Goal: Check status

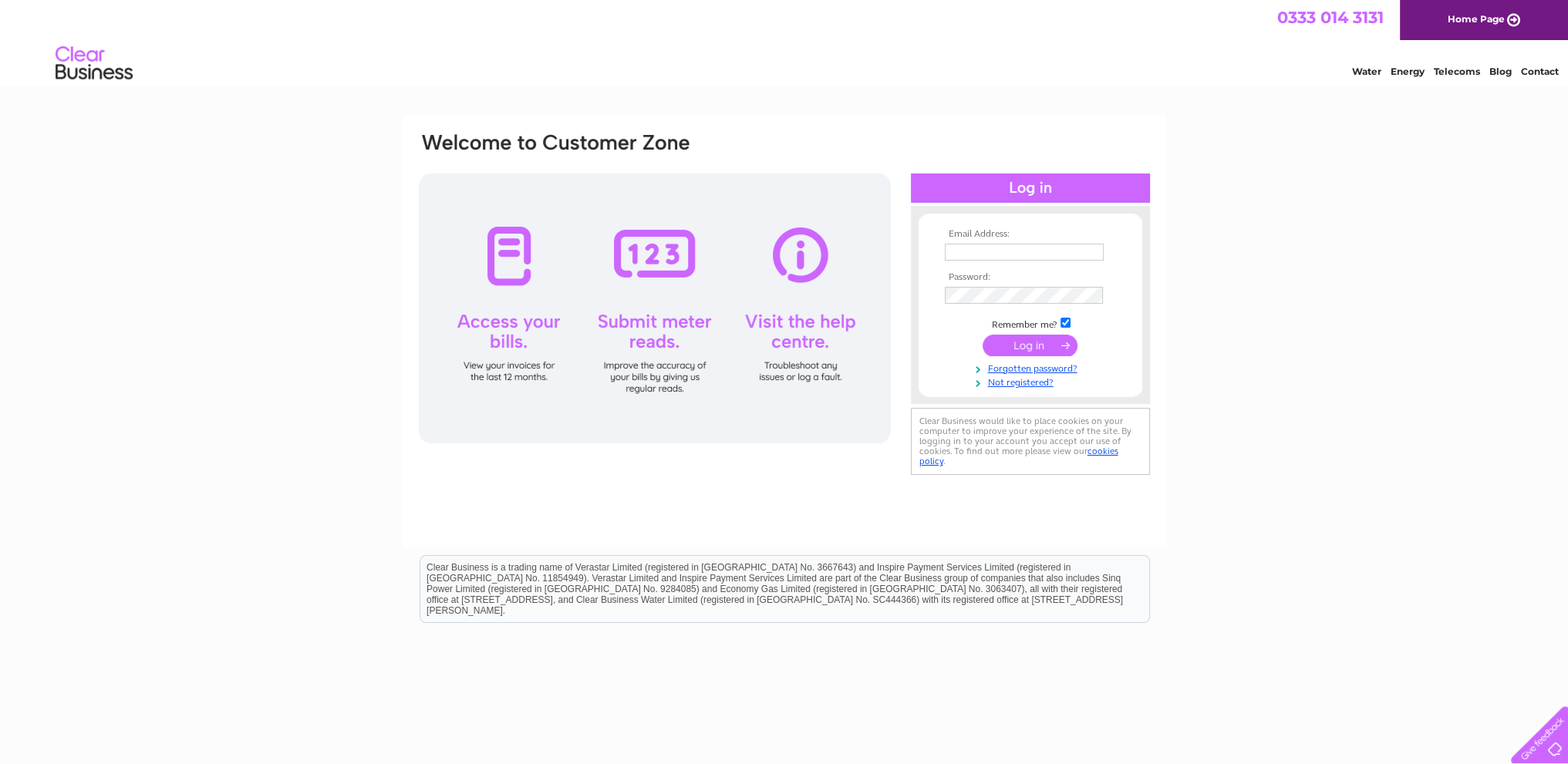
type input "[EMAIL_ADDRESS][DOMAIN_NAME]"
click at [1031, 340] on input "submit" at bounding box center [1030, 346] width 95 height 22
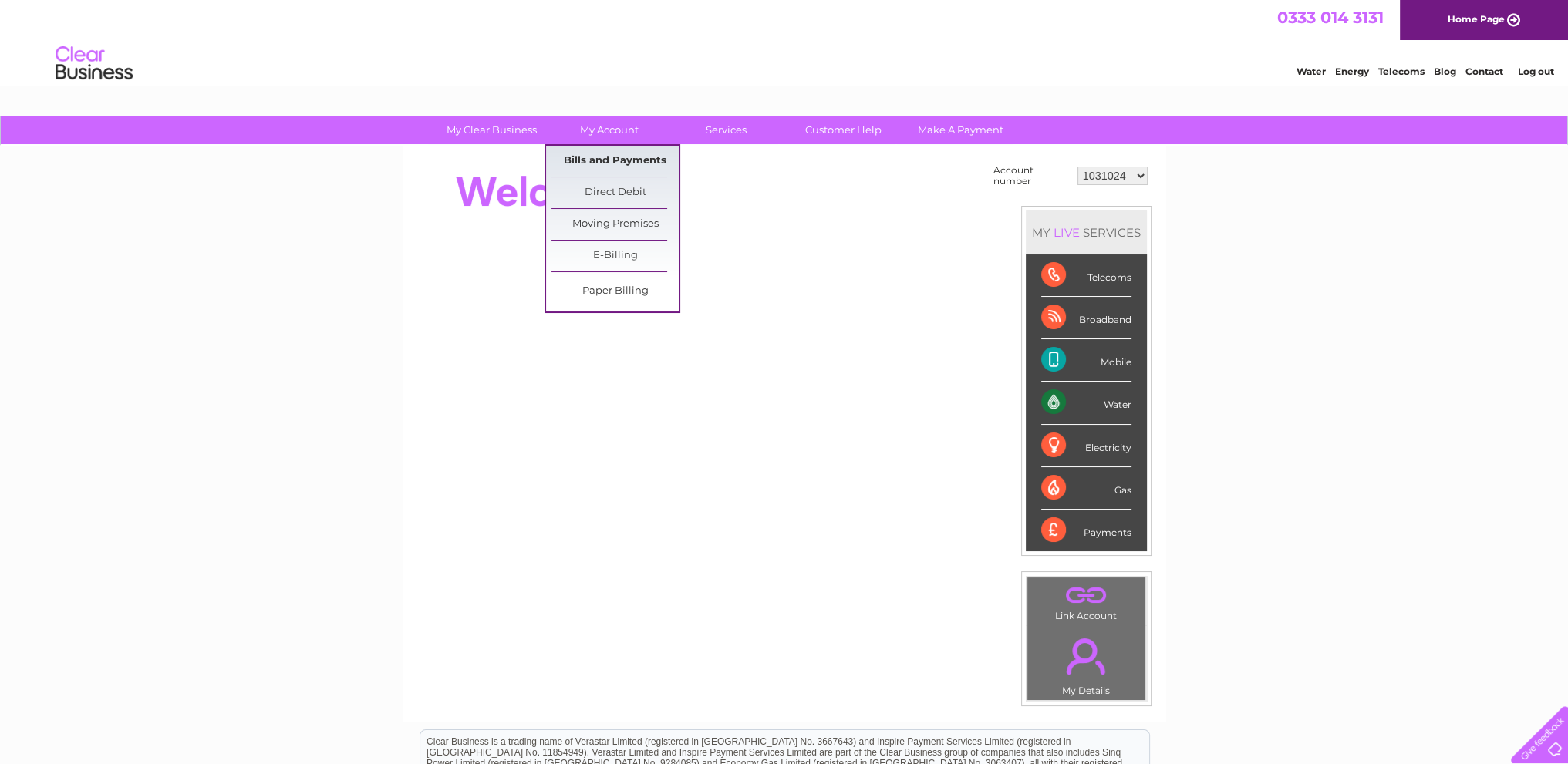
click at [608, 160] on link "Bills and Payments" at bounding box center [616, 161] width 128 height 31
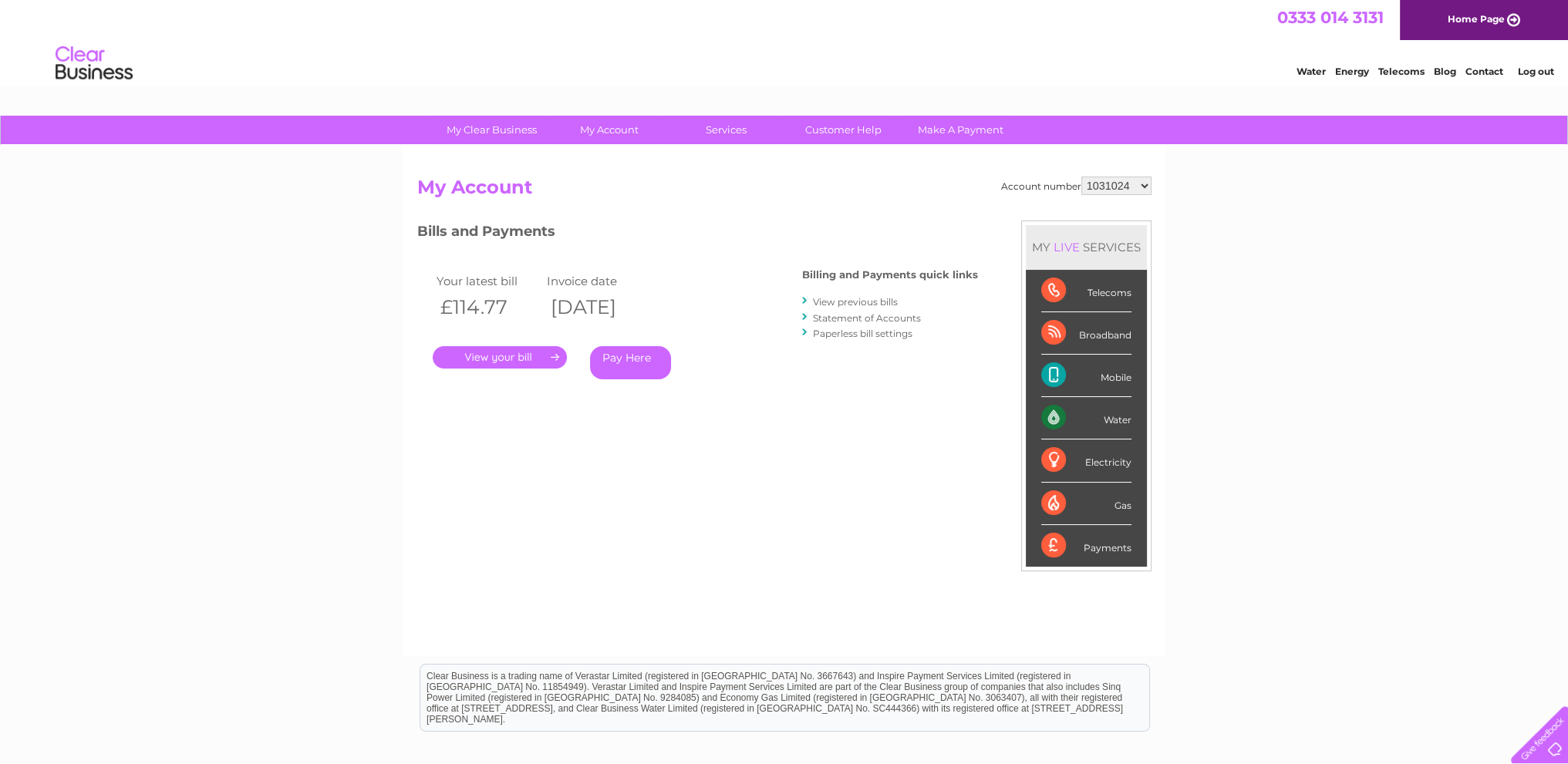
click at [846, 302] on link "View previous bills" at bounding box center [855, 302] width 85 height 12
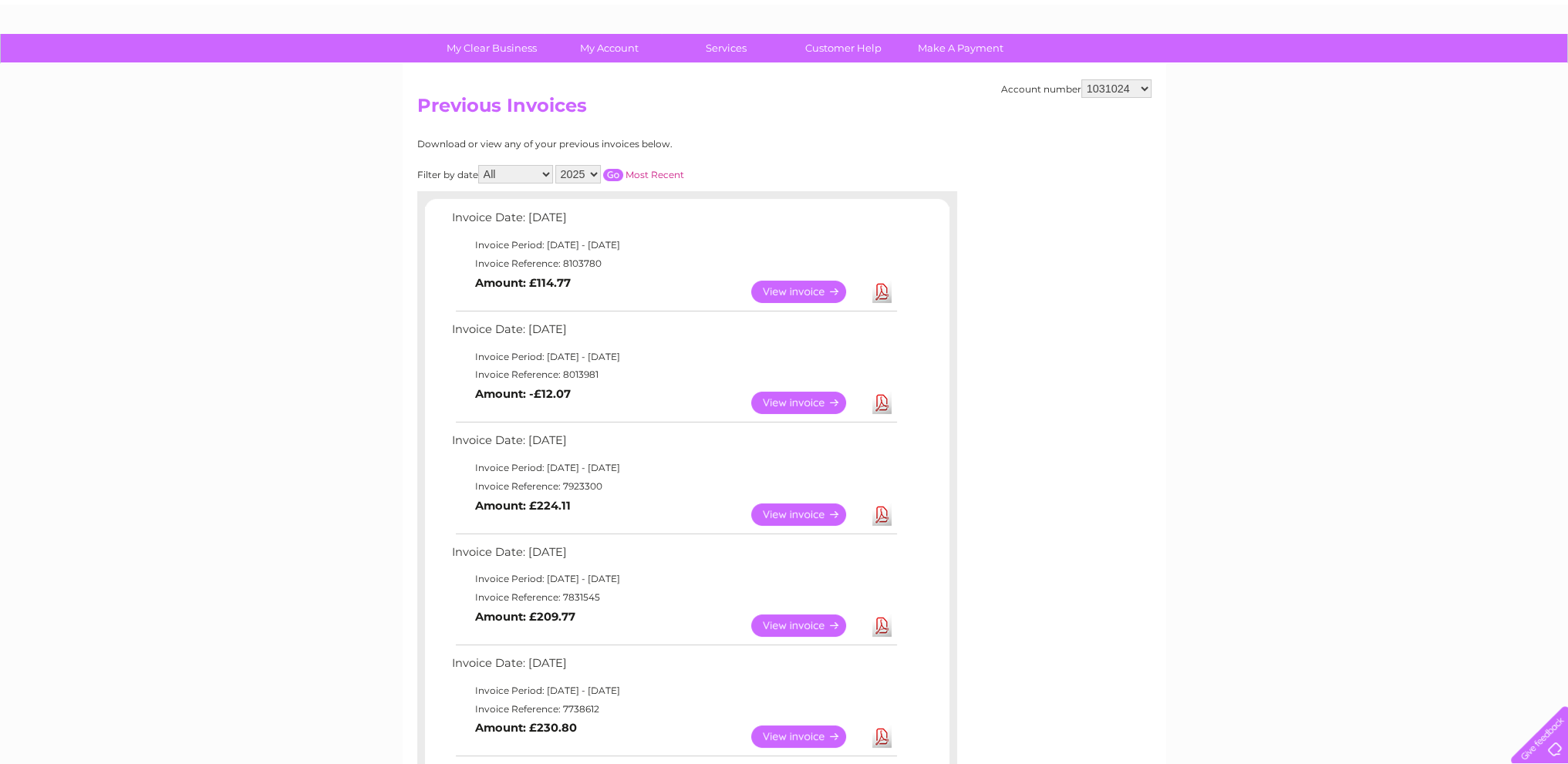
scroll to position [77, 0]
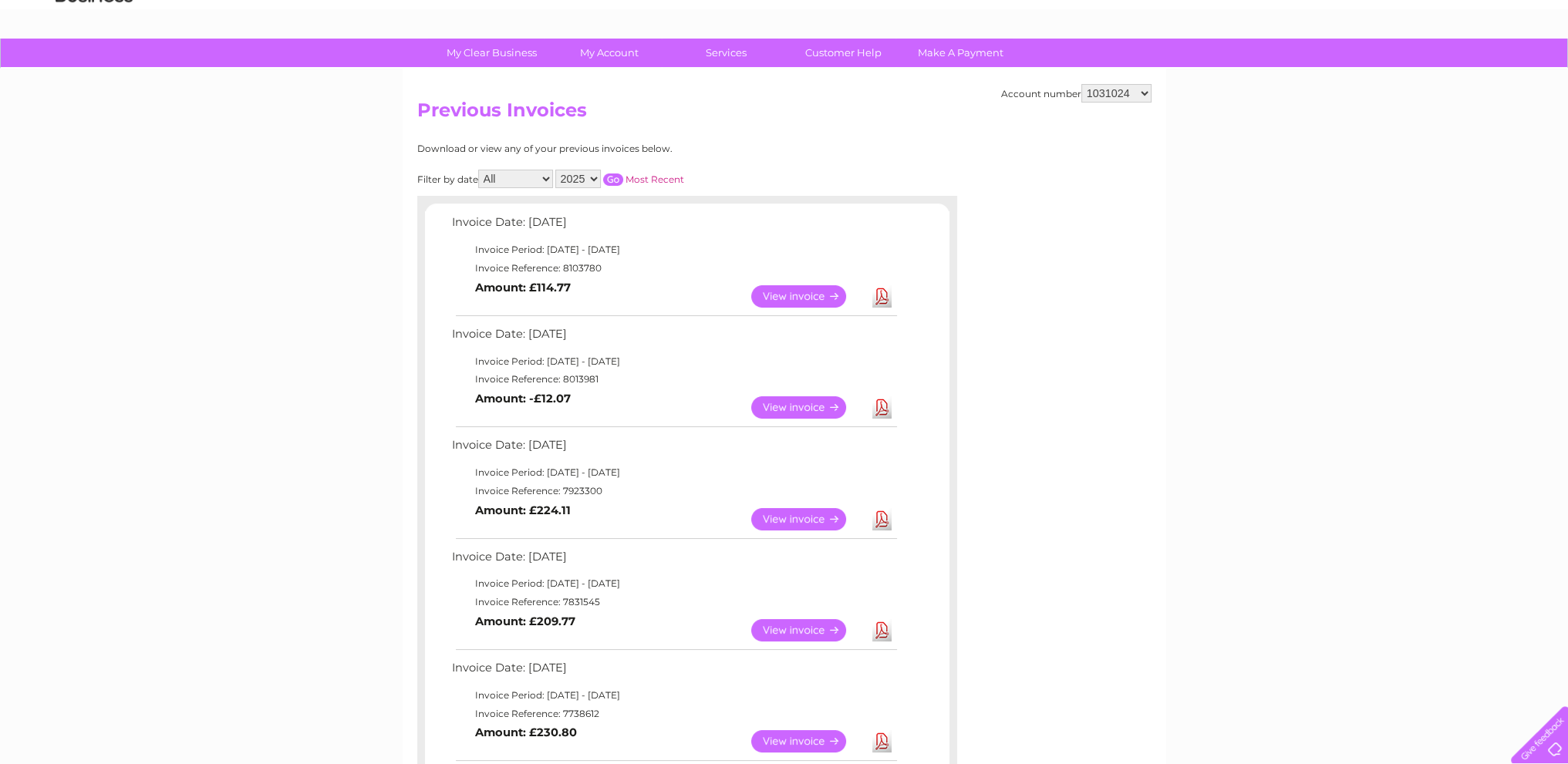
click at [831, 292] on link "View" at bounding box center [808, 296] width 113 height 23
